Goal: Entertainment & Leisure: Consume media (video, audio)

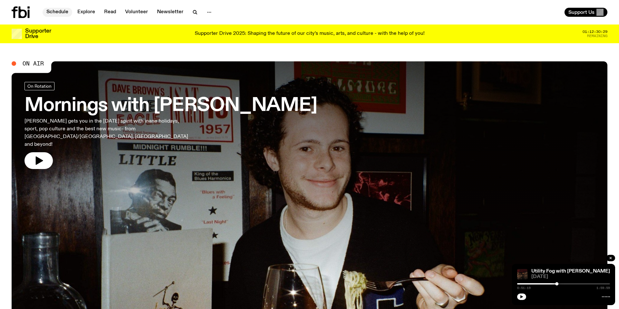
click at [60, 11] on link "Schedule" at bounding box center [58, 12] width 30 height 9
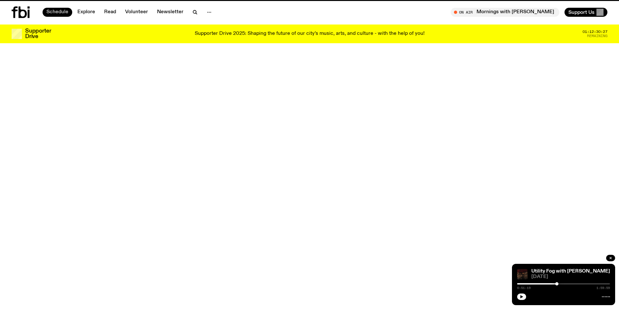
click at [54, 11] on link "Schedule" at bounding box center [58, 12] width 30 height 9
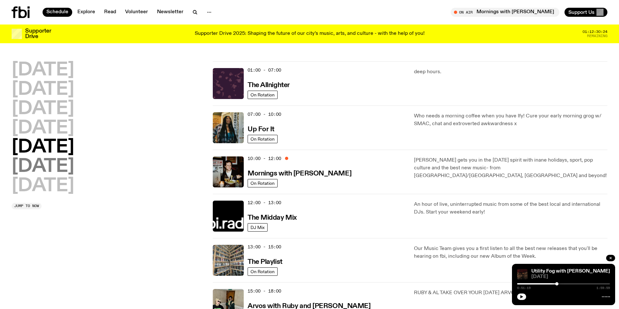
click at [61, 166] on h2 "[DATE]" at bounding box center [43, 167] width 63 height 18
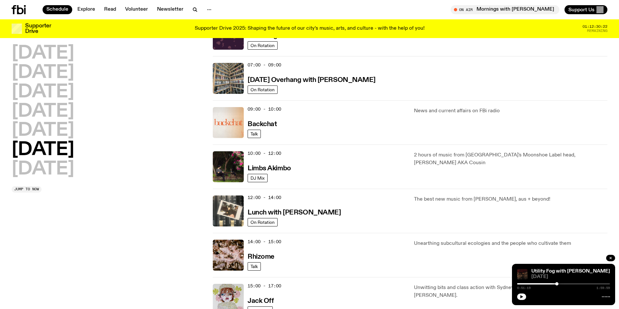
scroll to position [92, 0]
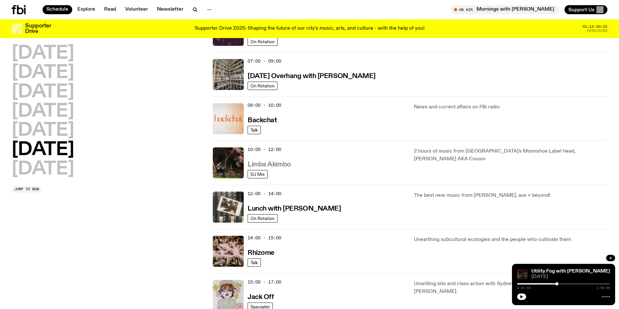
click at [280, 165] on h3 "Limbs Akimbo" at bounding box center [270, 164] width 44 height 7
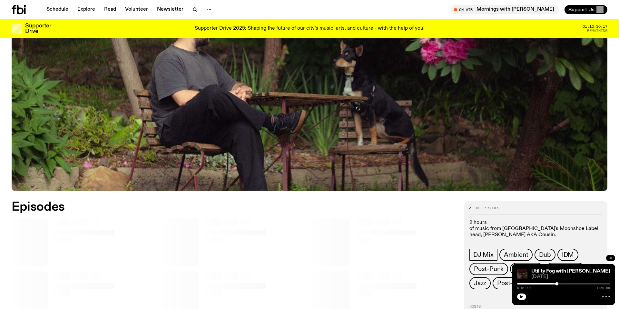
scroll to position [322, 0]
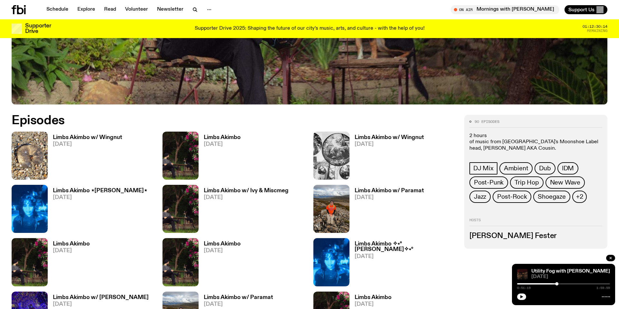
click at [97, 135] on h3 "Limbs Akimbo w/ Wingnut" at bounding box center [87, 137] width 69 height 5
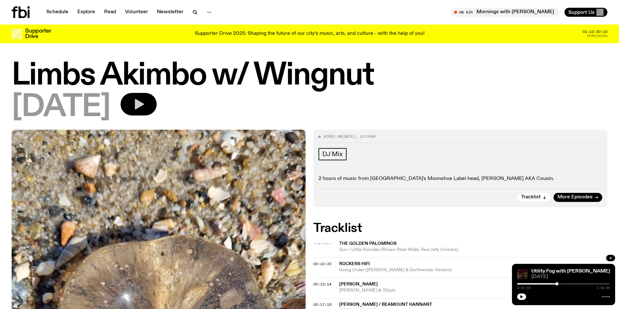
click at [144, 105] on icon "button" at bounding box center [139, 104] width 9 height 11
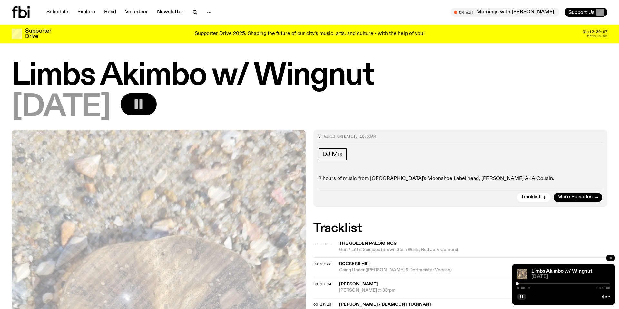
click at [522, 283] on div at bounding box center [563, 283] width 93 height 1
